Goal: Check status: Check status

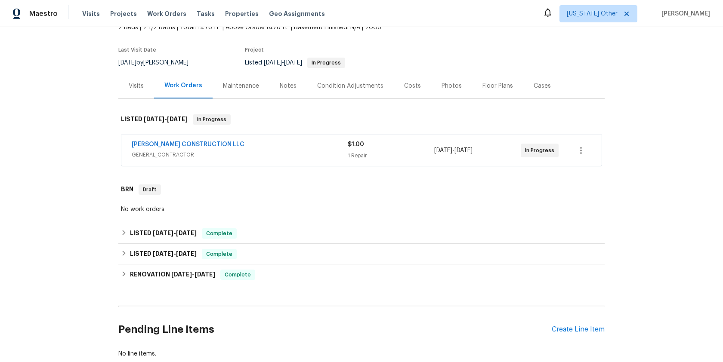
scroll to position [59, 0]
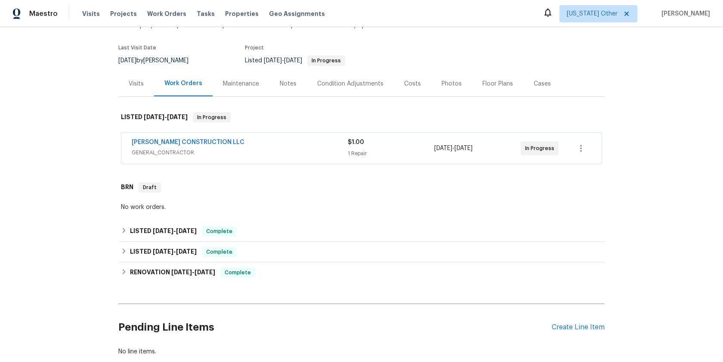
click at [159, 152] on span "GENERAL_CONTRACTOR" at bounding box center [240, 152] width 216 height 9
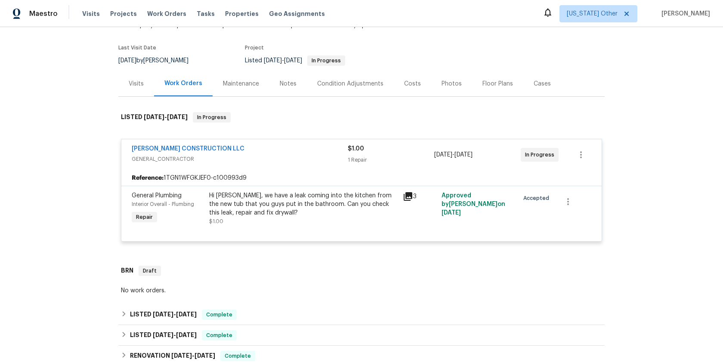
click at [404, 196] on icon at bounding box center [408, 196] width 9 height 9
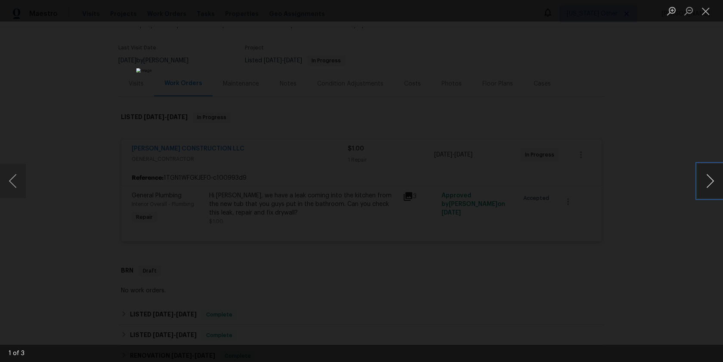
click at [712, 184] on button "Next image" at bounding box center [710, 181] width 26 height 34
click at [706, 6] on button "Close lightbox" at bounding box center [705, 10] width 17 height 15
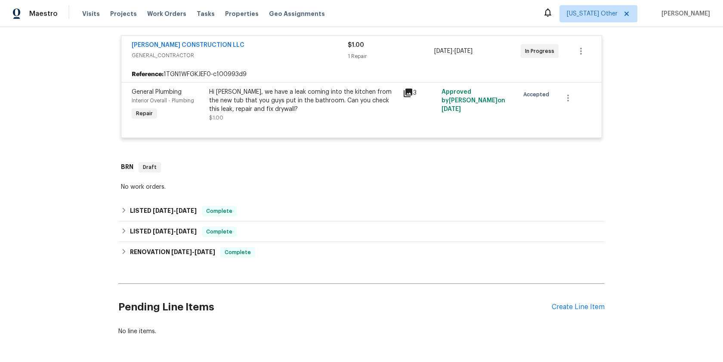
scroll to position [126, 0]
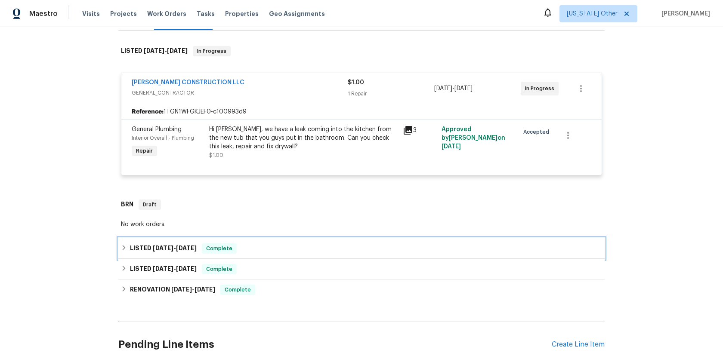
click at [153, 250] on span "[DATE]" at bounding box center [163, 248] width 21 height 6
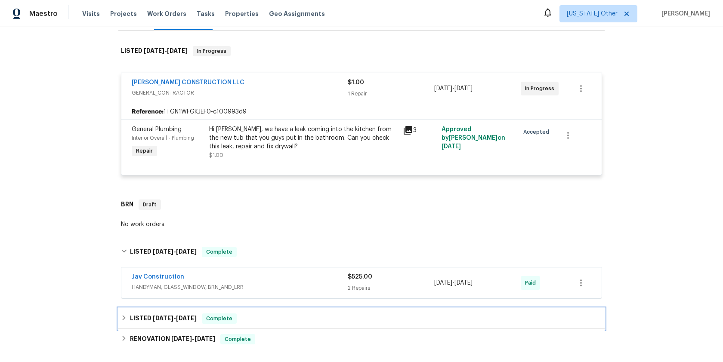
click at [157, 317] on span "[DATE]" at bounding box center [163, 318] width 21 height 6
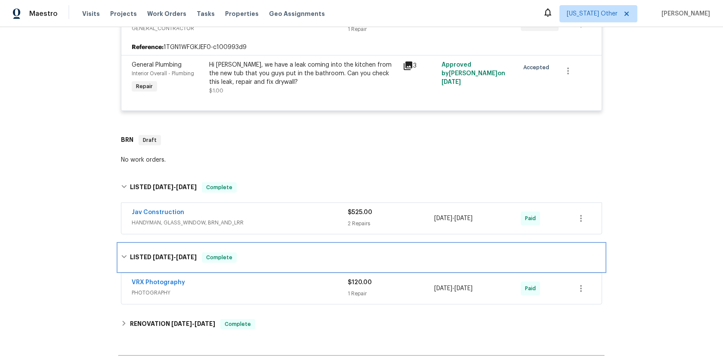
scroll to position [191, 0]
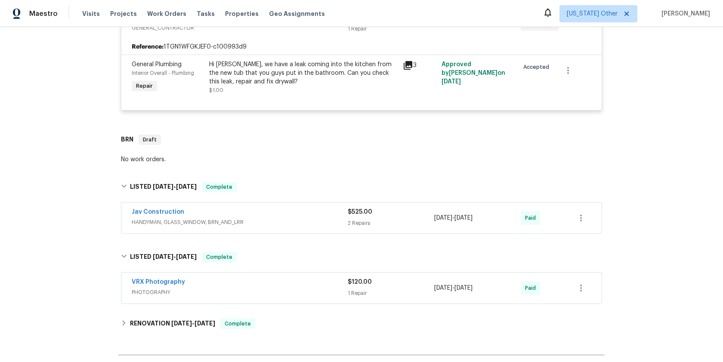
click at [184, 223] on span "HANDYMAN, GLASS_WINDOW, BRN_AND_LRR" at bounding box center [240, 222] width 216 height 9
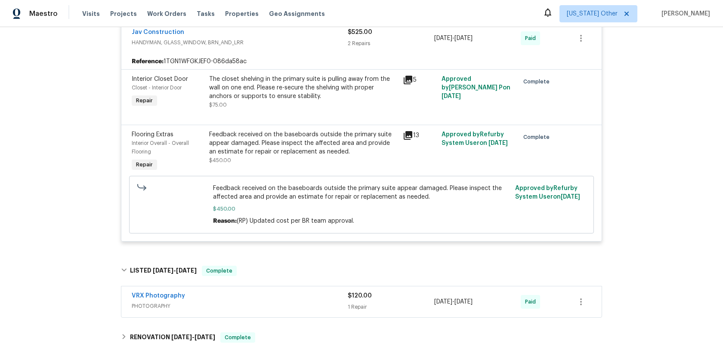
scroll to position [370, 0]
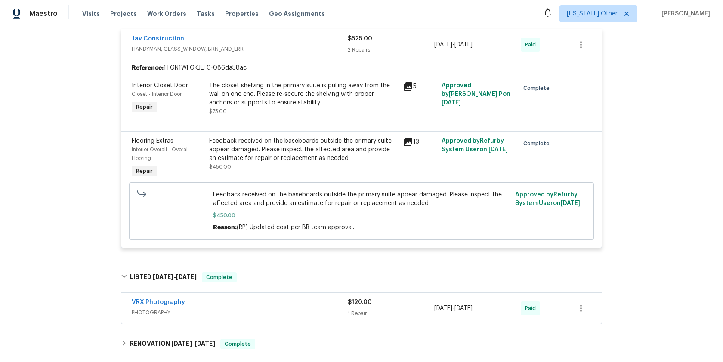
click at [406, 142] on icon at bounding box center [408, 142] width 10 height 10
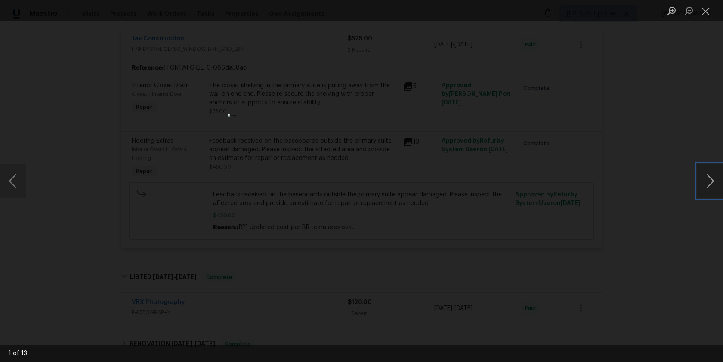
click at [712, 185] on button "Next image" at bounding box center [710, 181] width 26 height 34
click at [711, 185] on button "Next image" at bounding box center [710, 181] width 26 height 34
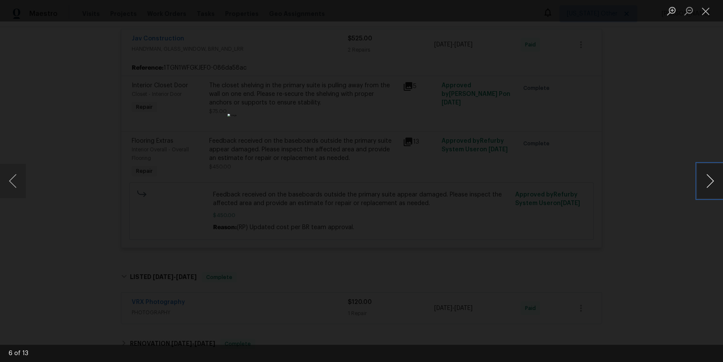
click at [711, 185] on button "Next image" at bounding box center [710, 181] width 26 height 34
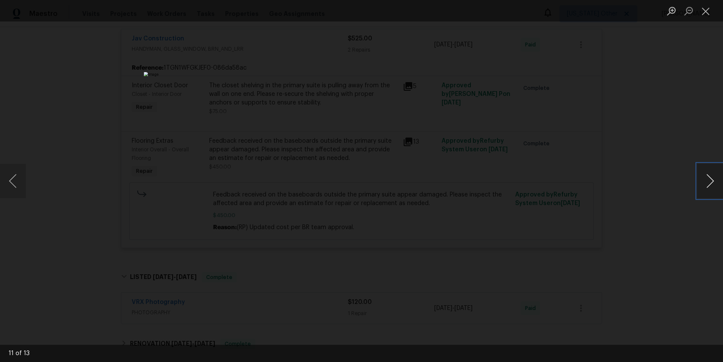
click at [711, 185] on button "Next image" at bounding box center [710, 181] width 26 height 34
click at [707, 15] on button "Close lightbox" at bounding box center [705, 10] width 17 height 15
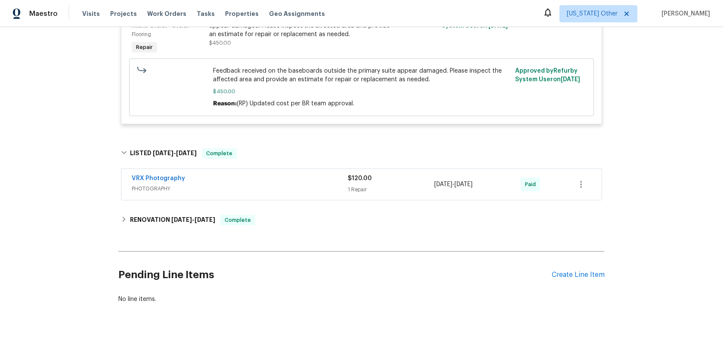
scroll to position [501, 0]
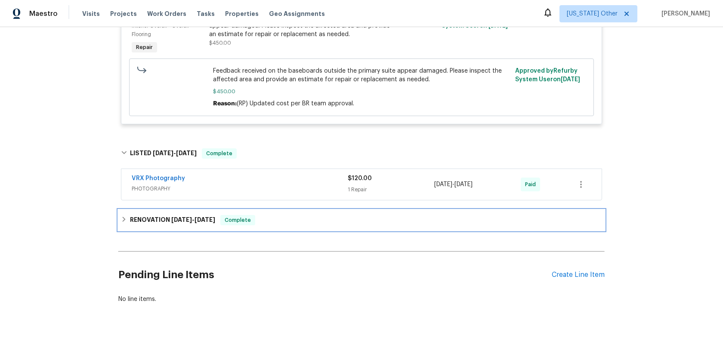
click at [174, 217] on span "[DATE]" at bounding box center [181, 220] width 21 height 6
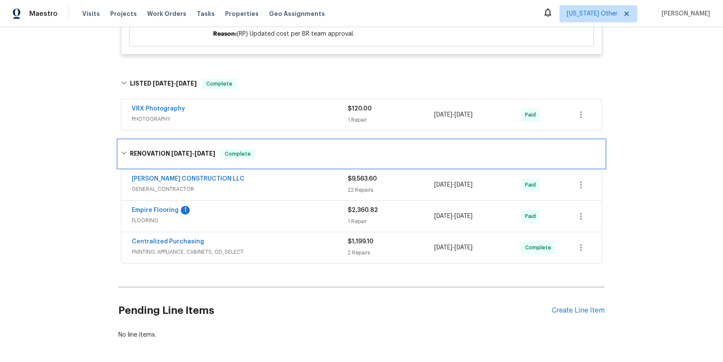
scroll to position [579, 0]
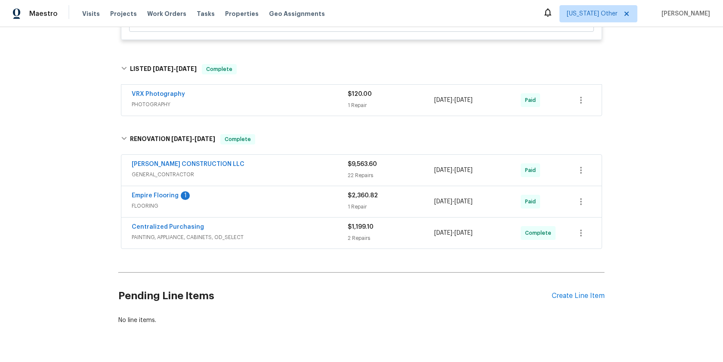
click at [157, 176] on span "GENERAL_CONTRACTOR" at bounding box center [240, 174] width 216 height 9
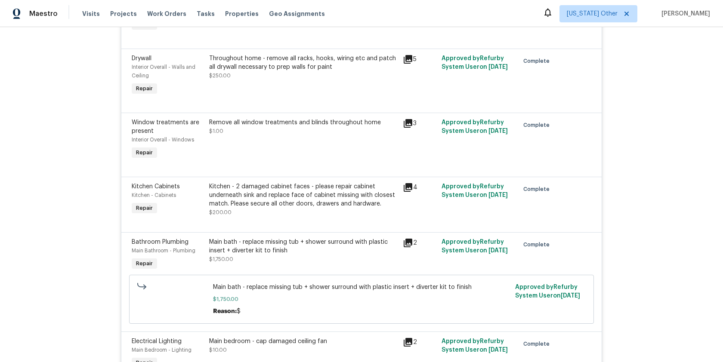
scroll to position [2236, 0]
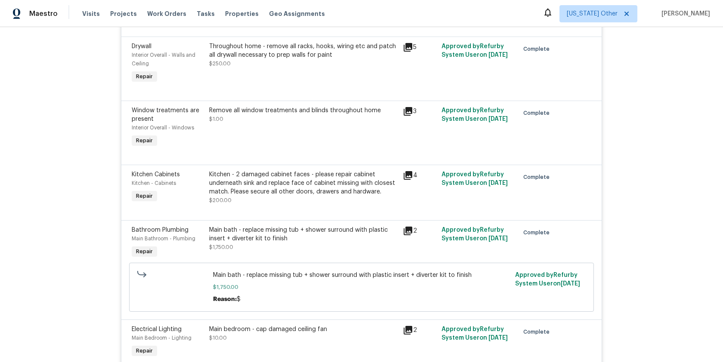
click at [404, 227] on icon at bounding box center [408, 231] width 9 height 9
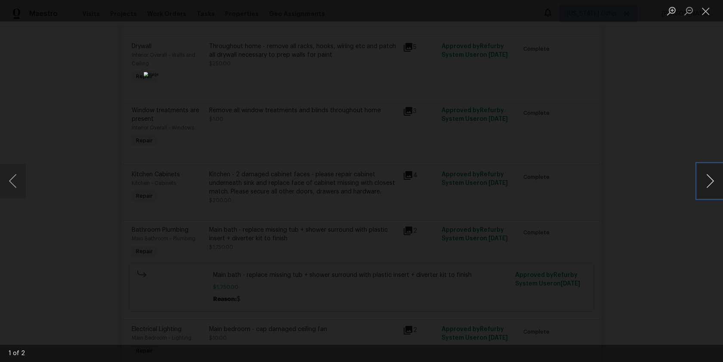
click at [711, 187] on button "Next image" at bounding box center [710, 181] width 26 height 34
click at [710, 186] on button "Next image" at bounding box center [710, 181] width 26 height 34
